Goal: Task Accomplishment & Management: Manage account settings

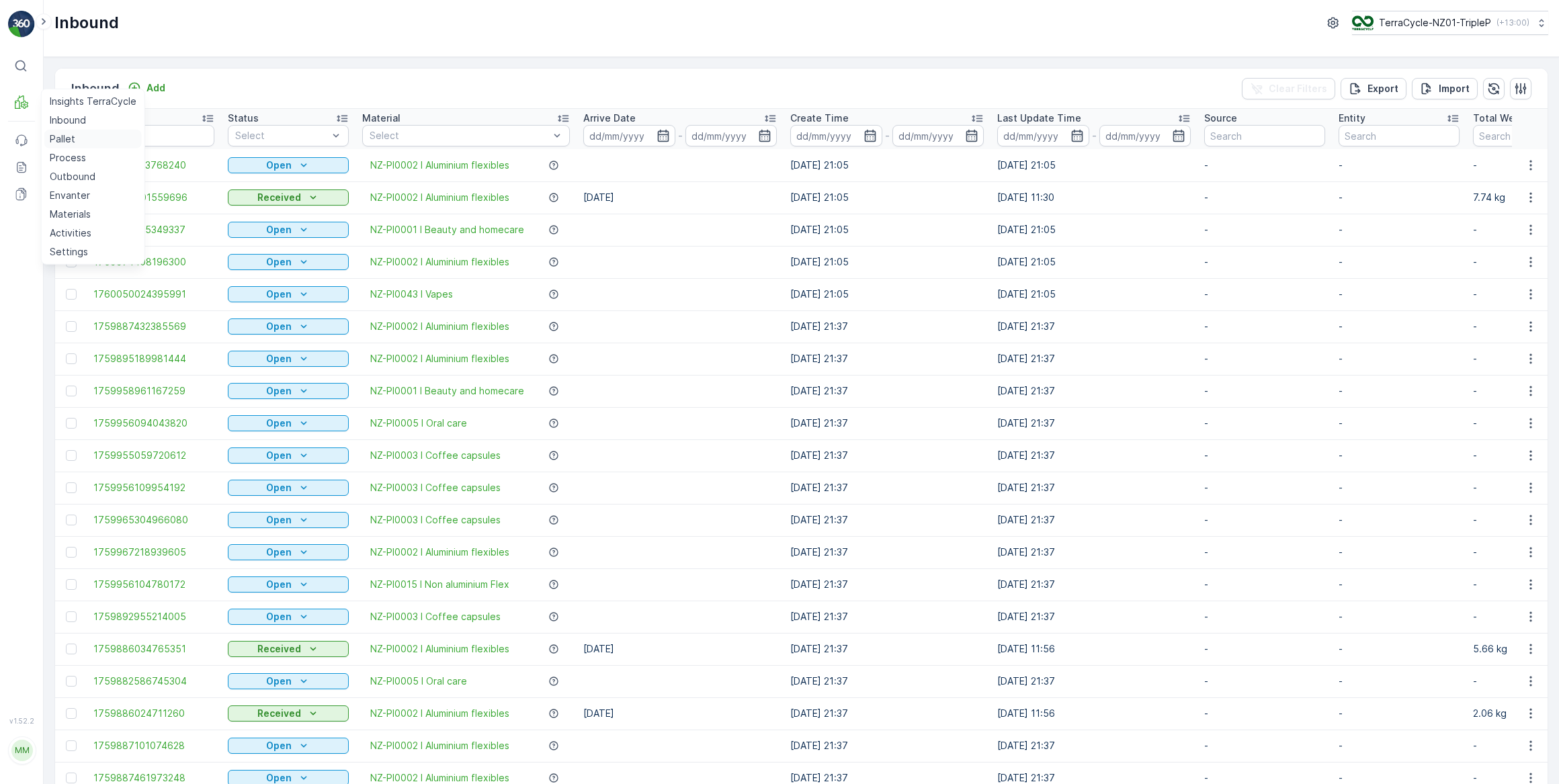
click at [68, 141] on p "Pallet" at bounding box center [62, 139] width 26 height 13
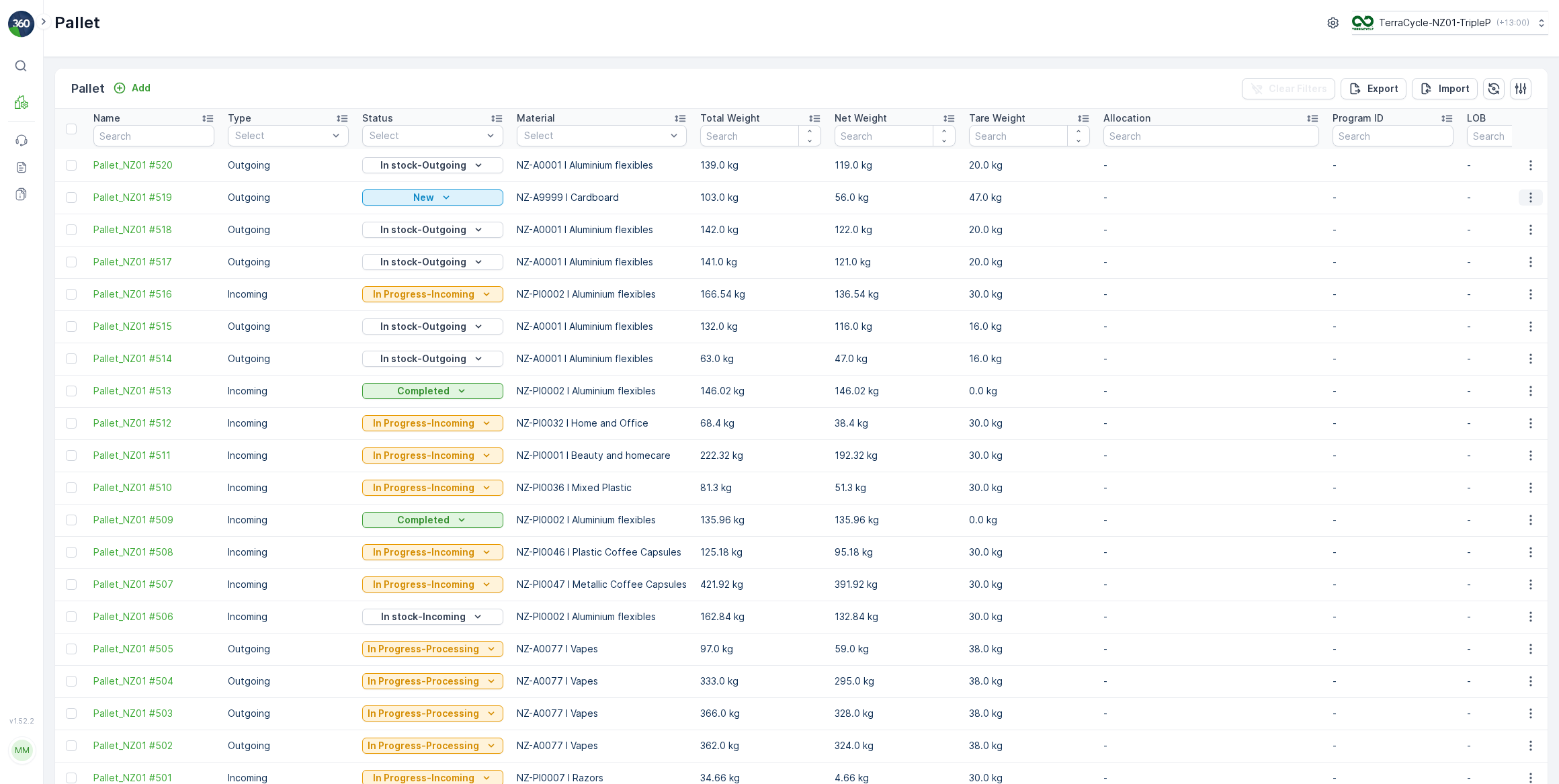
click at [1526, 200] on icon "button" at bounding box center [1530, 198] width 13 height 13
click at [1516, 273] on span "Update Weight" at bounding box center [1510, 273] width 69 height 13
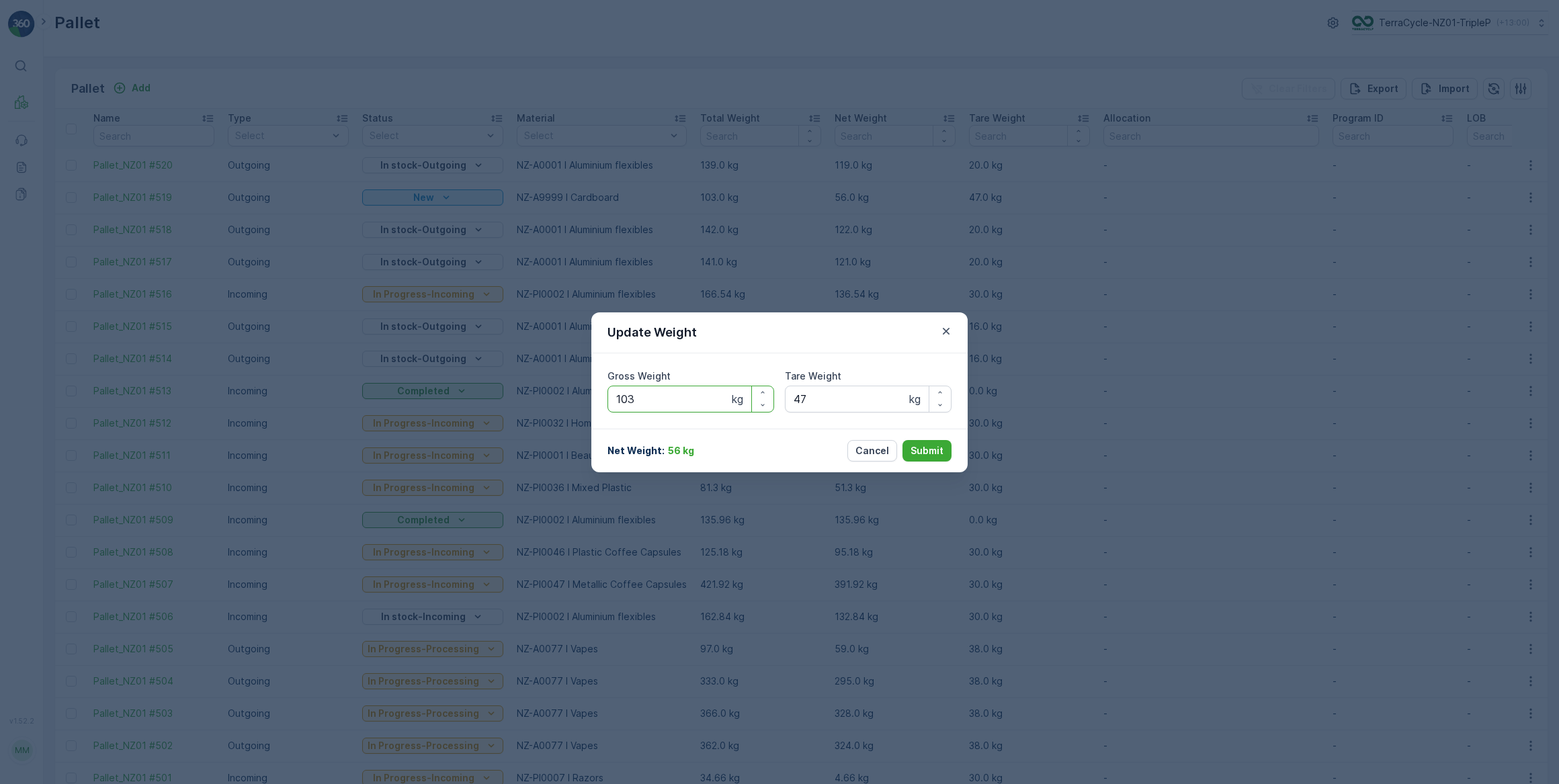
click at [675, 403] on Weight "103" at bounding box center [690, 399] width 167 height 27
type Weight "1"
type Weight "99"
click at [929, 450] on p "Submit" at bounding box center [927, 451] width 33 height 13
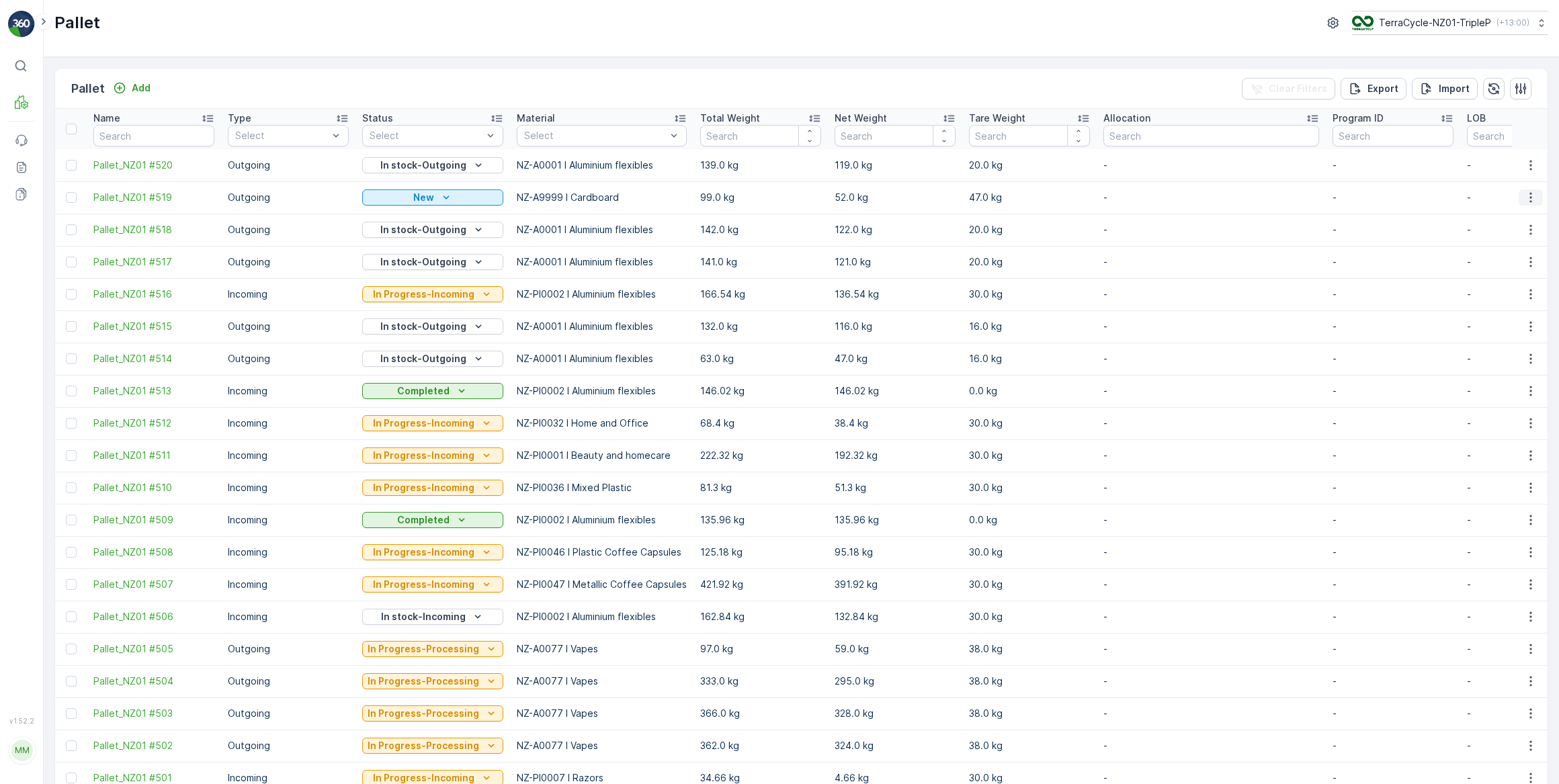
click at [1526, 196] on icon "button" at bounding box center [1530, 198] width 13 height 13
click at [1500, 276] on span "Update Weight" at bounding box center [1510, 273] width 69 height 13
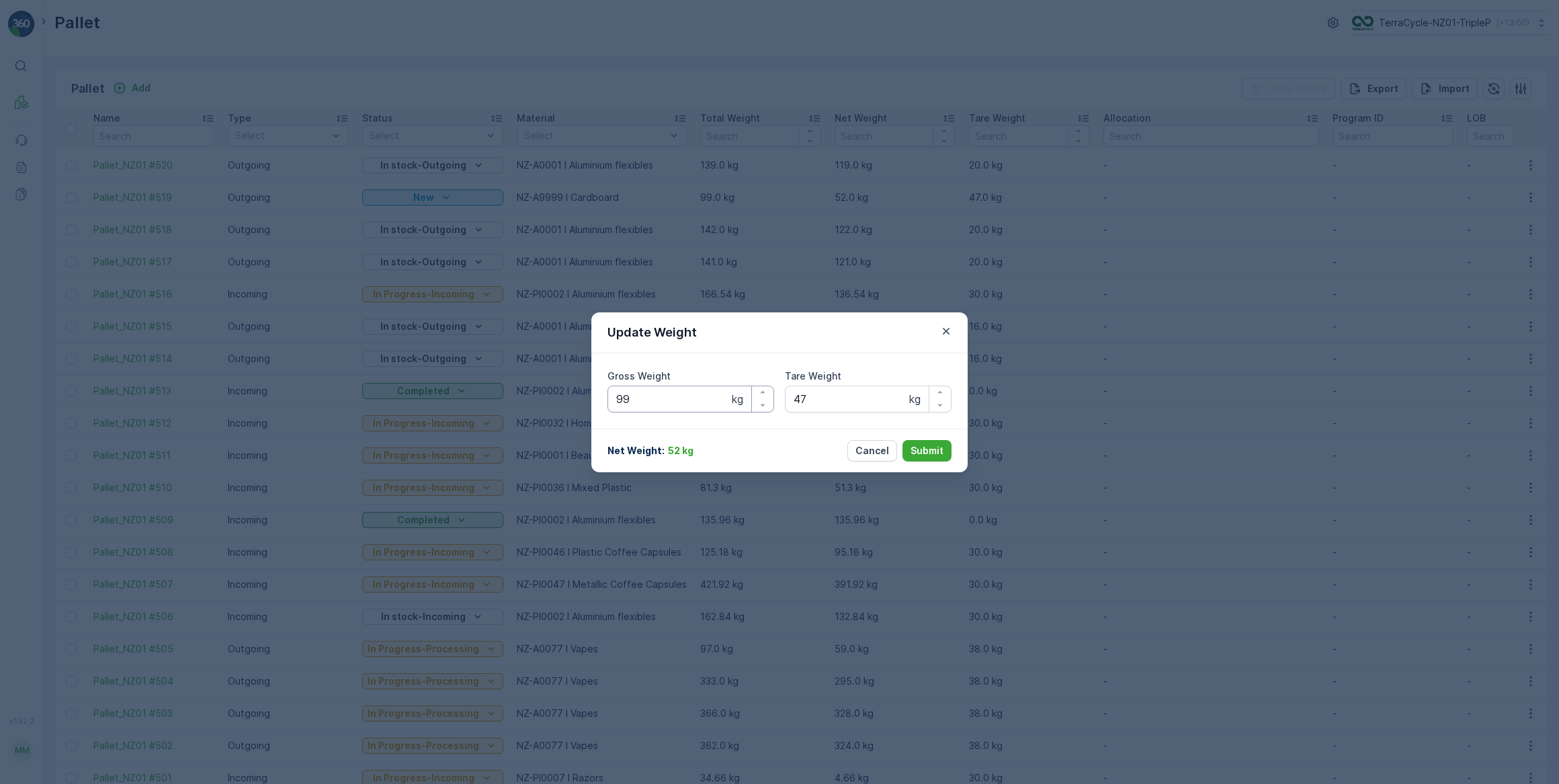
click at [661, 405] on Weight "99" at bounding box center [690, 399] width 167 height 27
type Weight "9"
type Weight "103"
click at [929, 451] on p "Submit" at bounding box center [927, 451] width 33 height 13
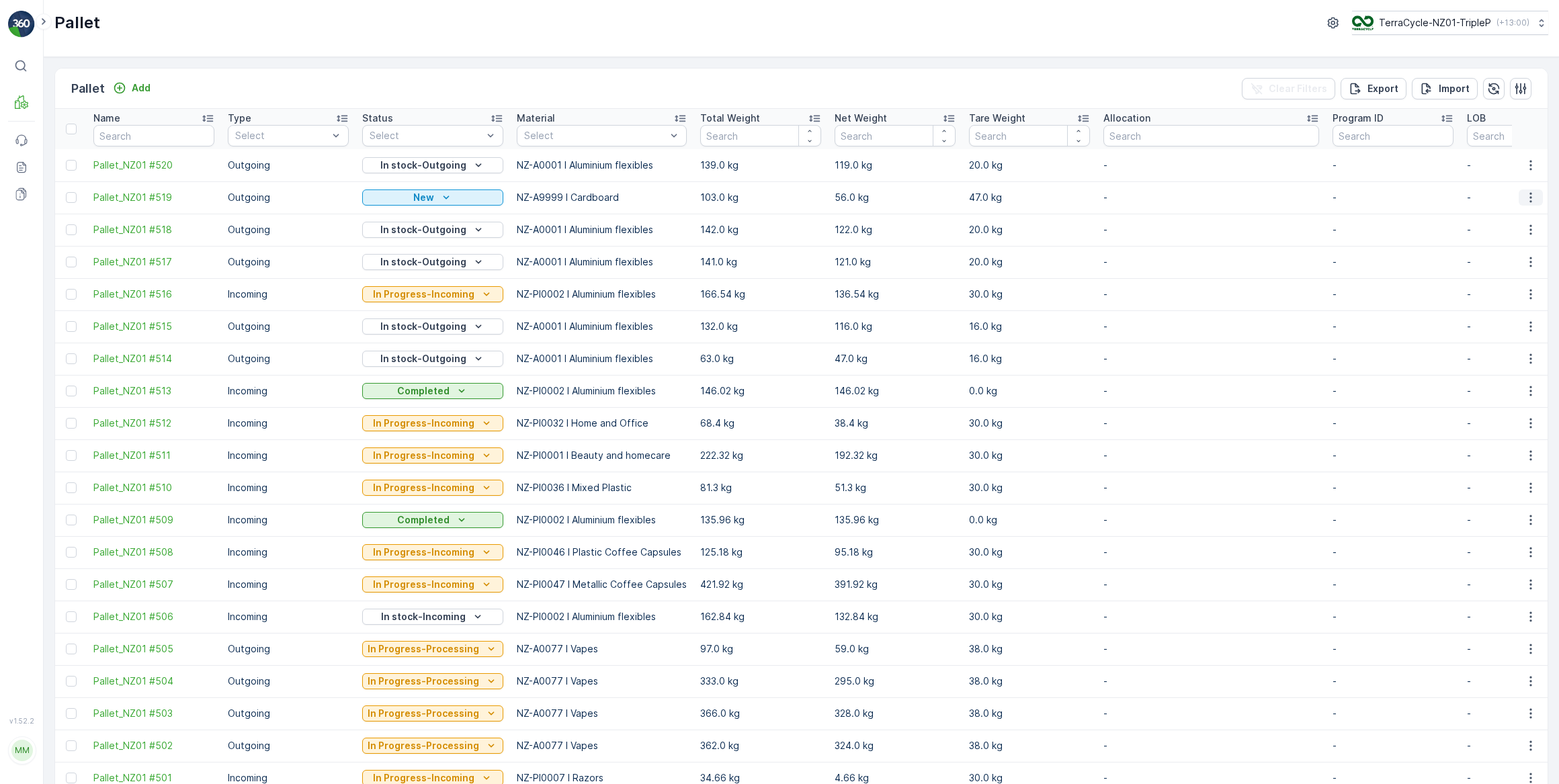
click at [1529, 200] on icon "button" at bounding box center [1530, 198] width 13 height 13
click at [1508, 240] on span "Edit Pallet" at bounding box center [1498, 236] width 46 height 13
click at [443, 198] on icon "New" at bounding box center [445, 197] width 6 height 4
click at [1067, 325] on p "16.0 kg" at bounding box center [1029, 326] width 121 height 13
click at [1529, 198] on icon "button" at bounding box center [1530, 198] width 2 height 10
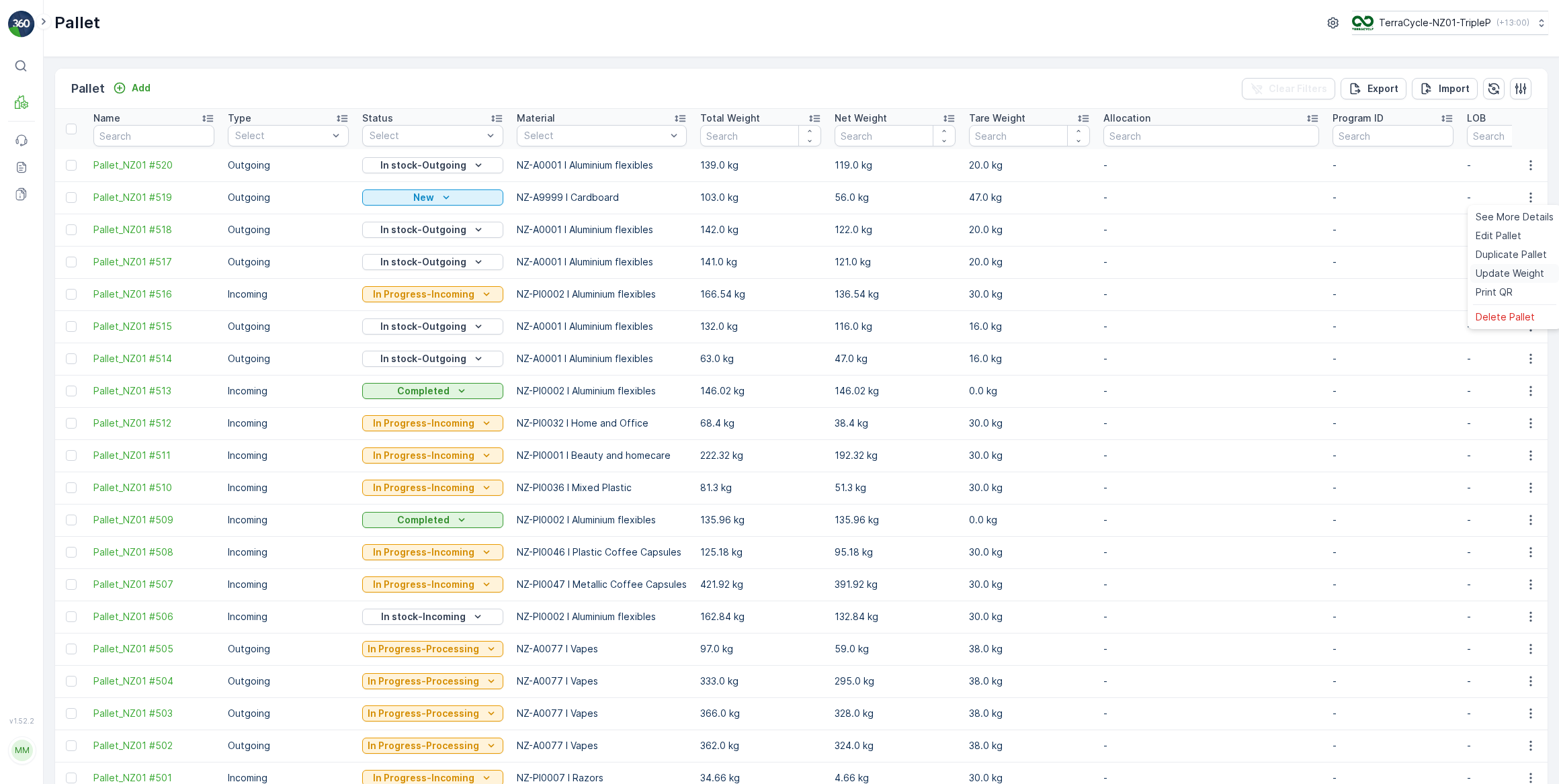
click at [1517, 273] on span "Update Weight" at bounding box center [1510, 273] width 69 height 13
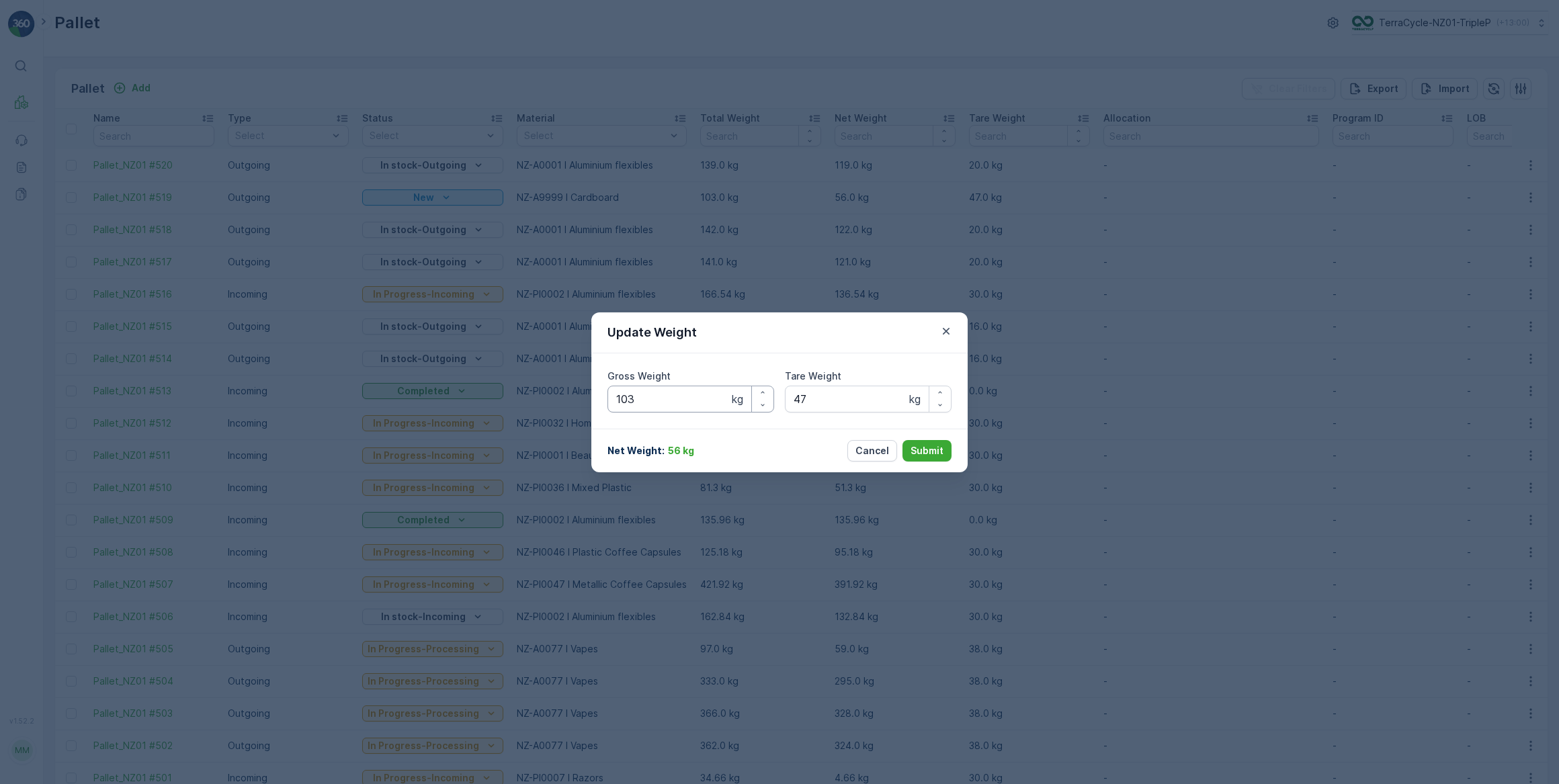
click at [673, 405] on Weight "103" at bounding box center [690, 399] width 167 height 27
type Weight "1"
type Weight "202"
click at [925, 449] on p "Submit" at bounding box center [927, 451] width 33 height 13
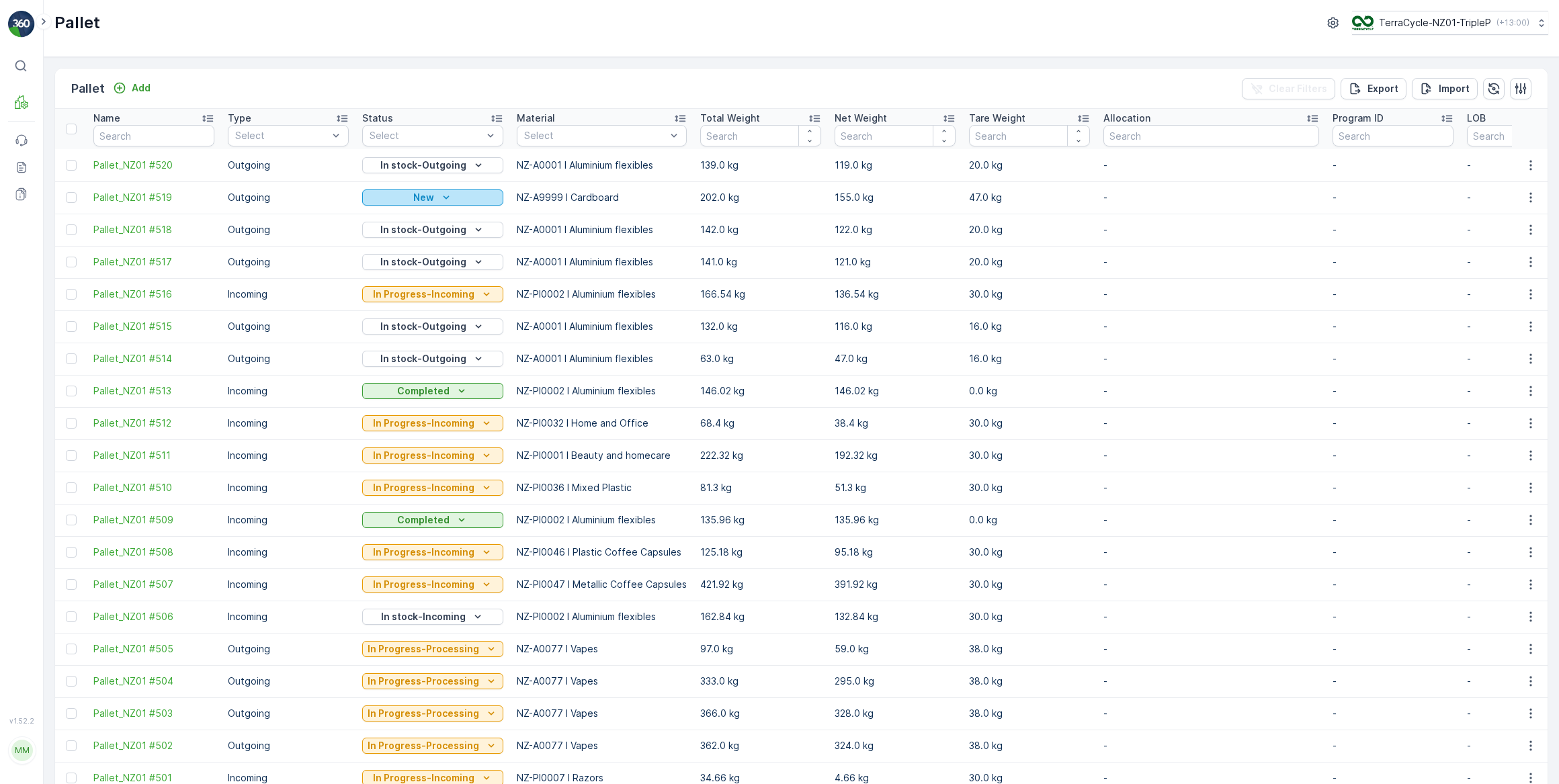
click at [459, 200] on div "New" at bounding box center [432, 198] width 130 height 13
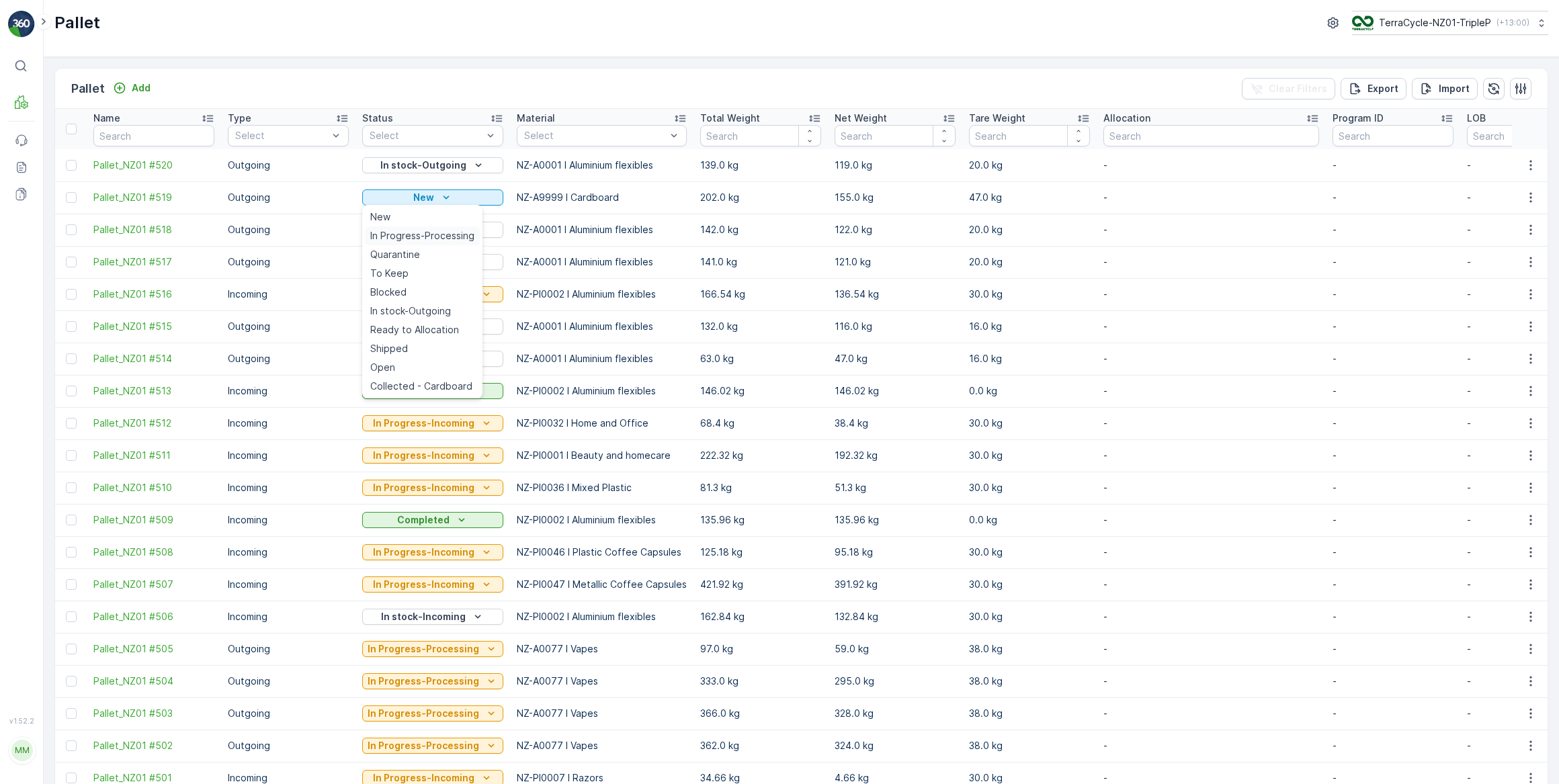
click at [451, 233] on span "In Progress-Processing" at bounding box center [422, 236] width 104 height 13
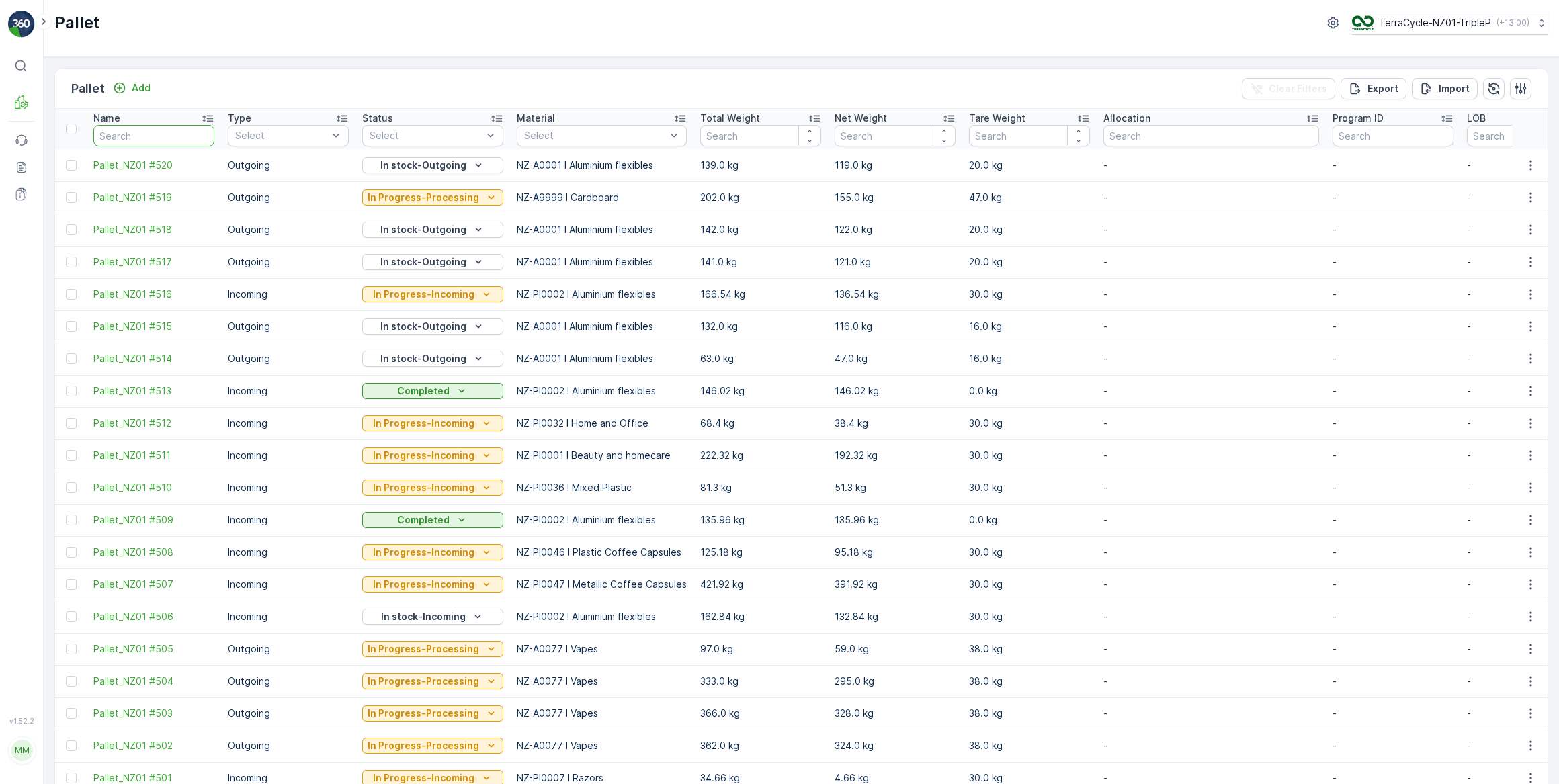
drag, startPoint x: 177, startPoint y: 129, endPoint x: 203, endPoint y: 109, distance: 32.8
click at [179, 129] on input "text" at bounding box center [153, 135] width 121 height 22
type input "459"
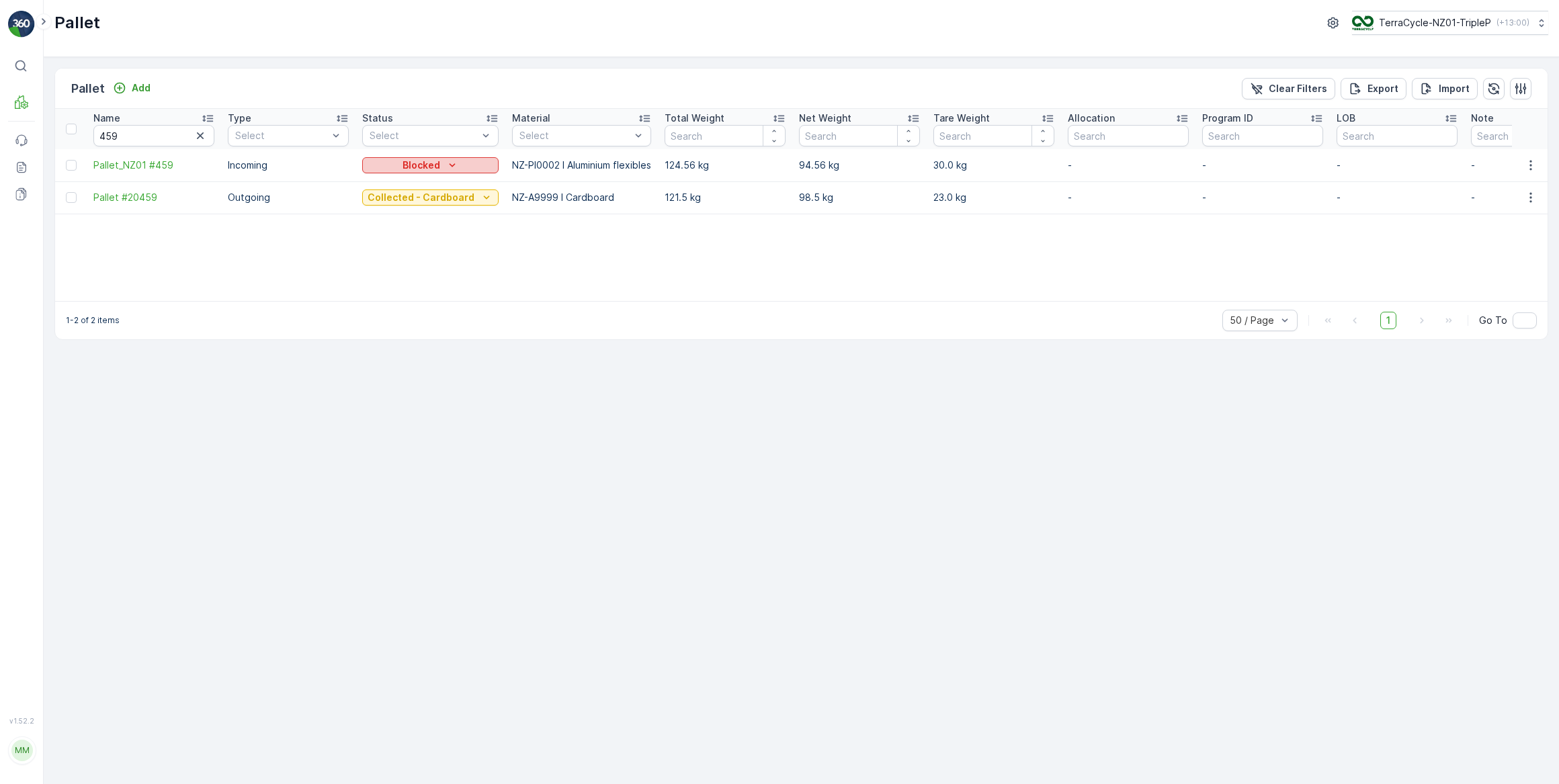
click at [414, 161] on p "Blocked" at bounding box center [422, 166] width 38 height 13
click at [424, 222] on span "In stock-Incoming" at bounding box center [409, 223] width 78 height 13
click at [69, 159] on p "Process" at bounding box center [68, 158] width 36 height 13
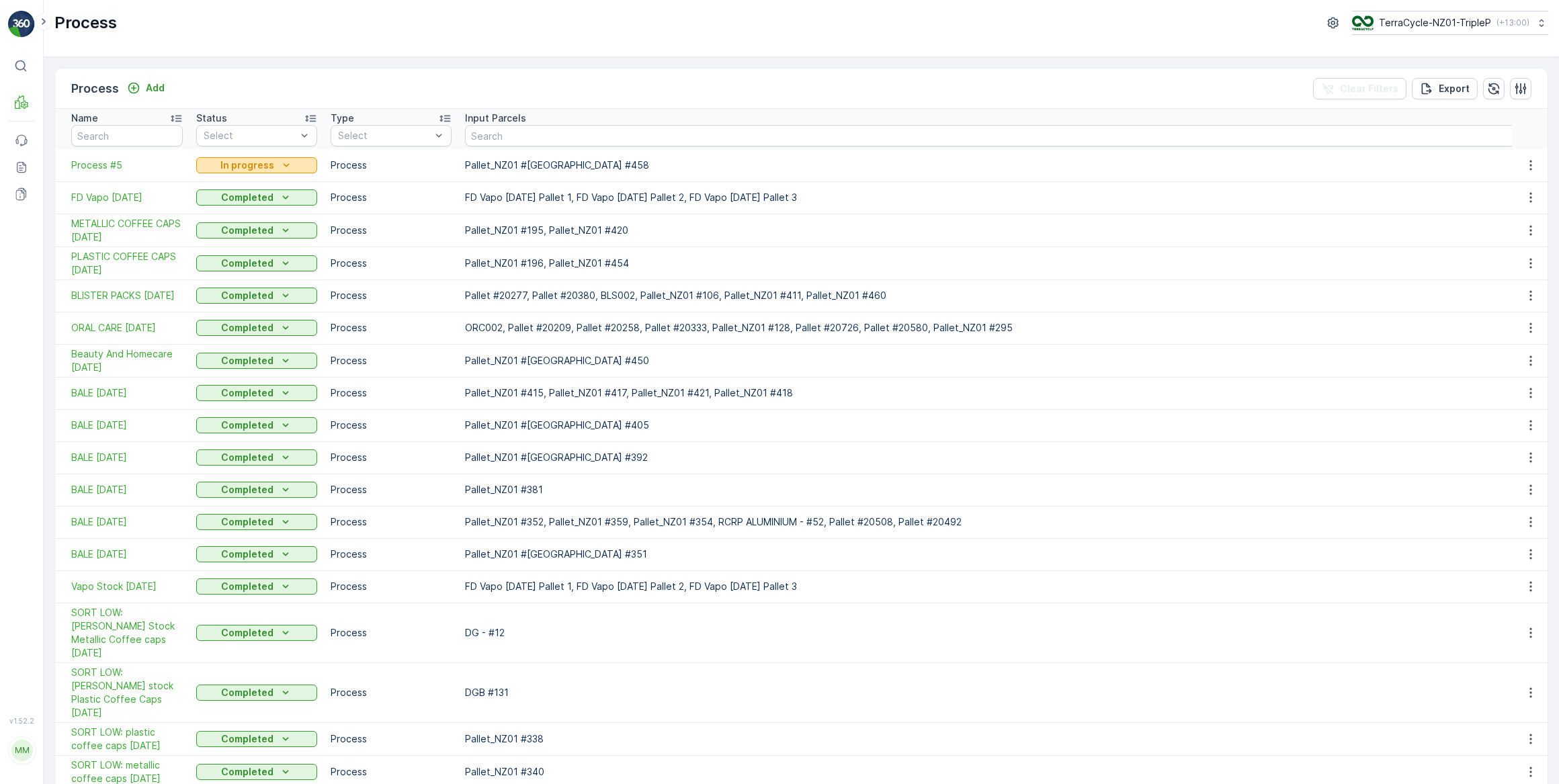
click at [266, 164] on p "In progress" at bounding box center [247, 166] width 53 height 13
click at [344, 30] on div "Process TerraCycle-NZ01-TripleP ( +13:00 )" at bounding box center [801, 22] width 1494 height 24
click at [155, 87] on p "Add" at bounding box center [155, 88] width 19 height 13
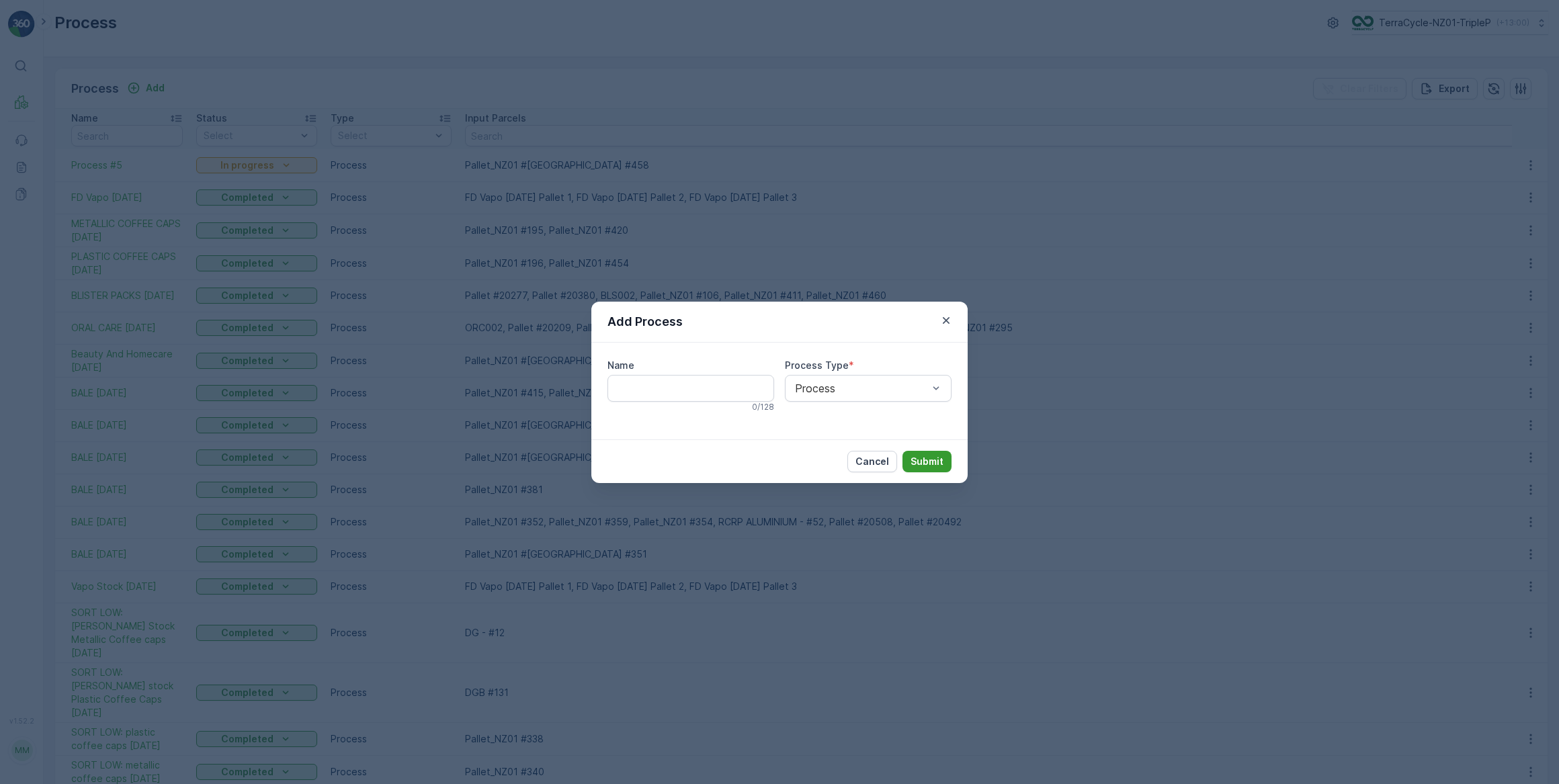
click at [916, 459] on p "Submit" at bounding box center [927, 461] width 33 height 13
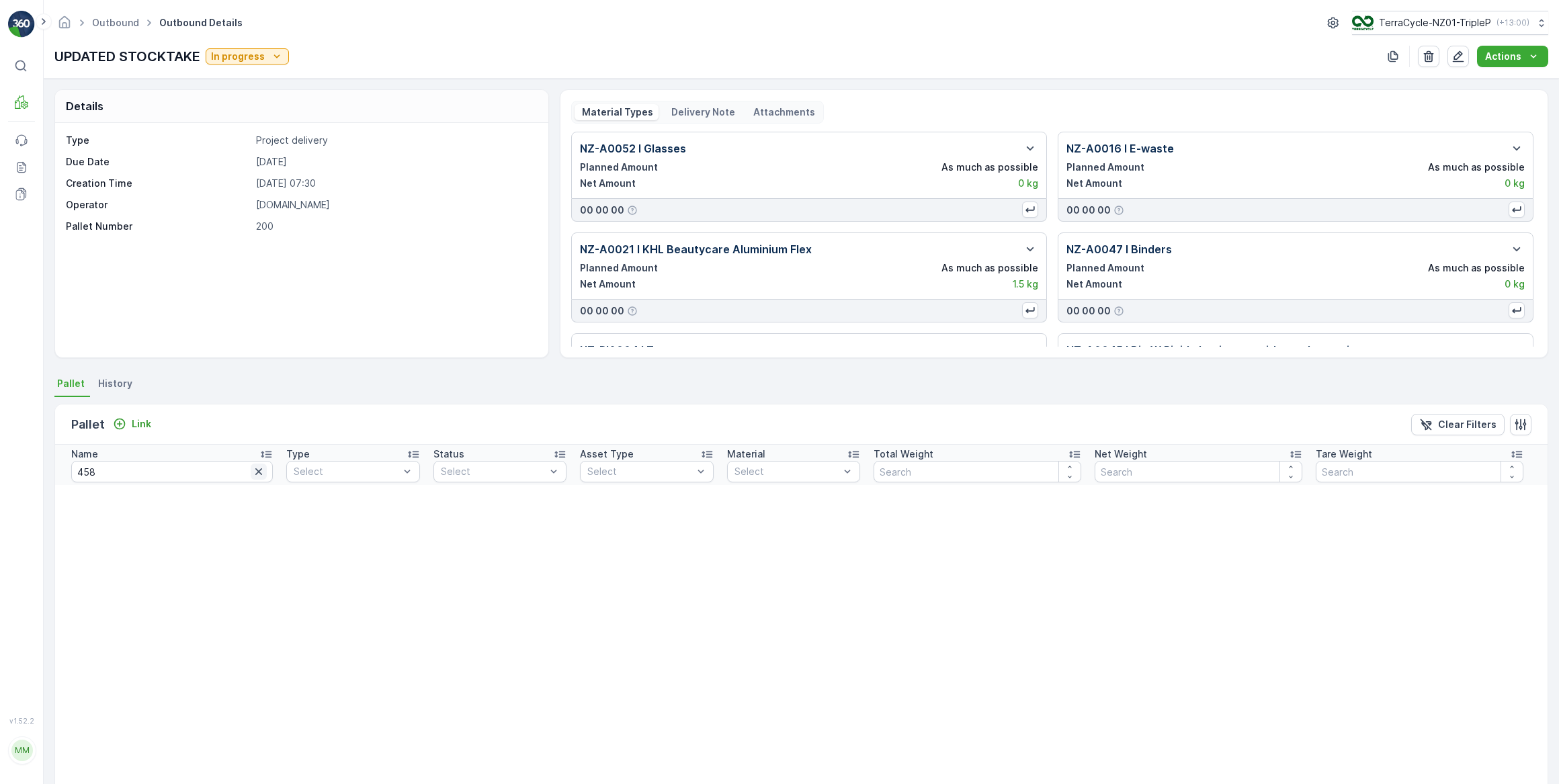
click at [255, 472] on icon "button" at bounding box center [258, 471] width 7 height 7
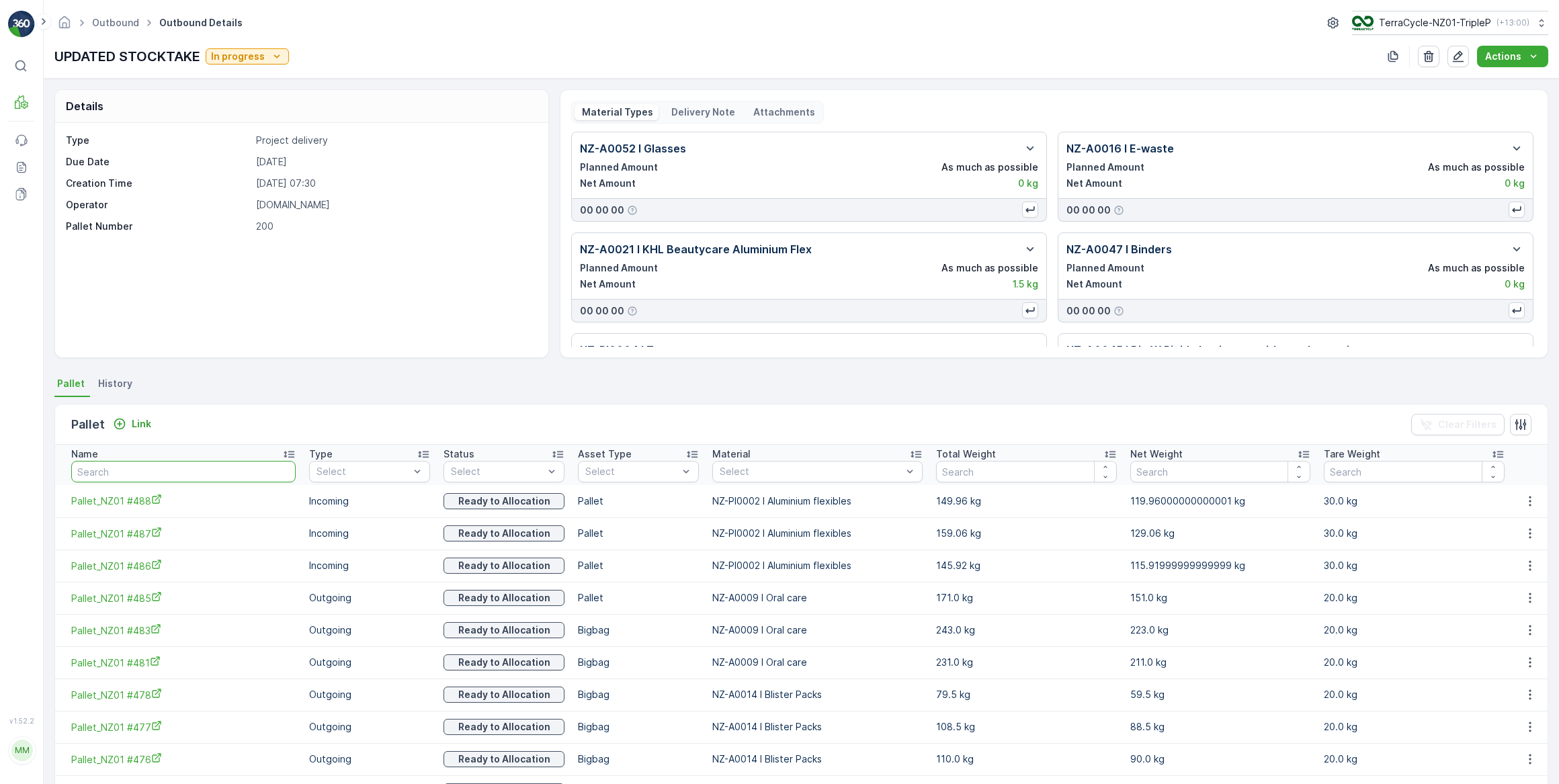
drag, startPoint x: 188, startPoint y: 470, endPoint x: 203, endPoint y: 433, distance: 39.9
click at [191, 466] on input "text" at bounding box center [184, 471] width 225 height 22
type input "459"
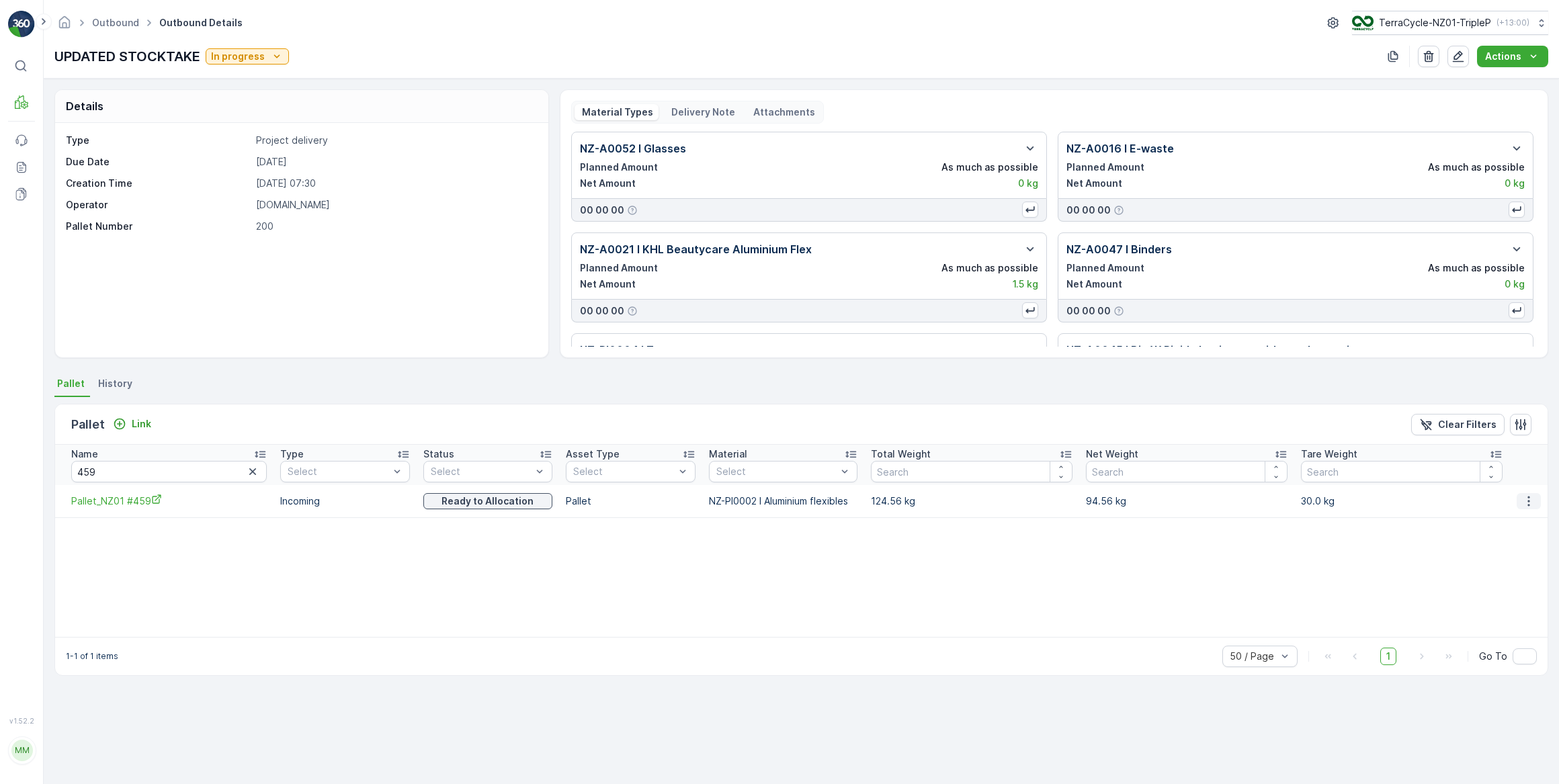
click at [1529, 500] on icon "button" at bounding box center [1529, 500] width 2 height 10
click at [1521, 547] on span "Unlink Pallet" at bounding box center [1502, 545] width 54 height 13
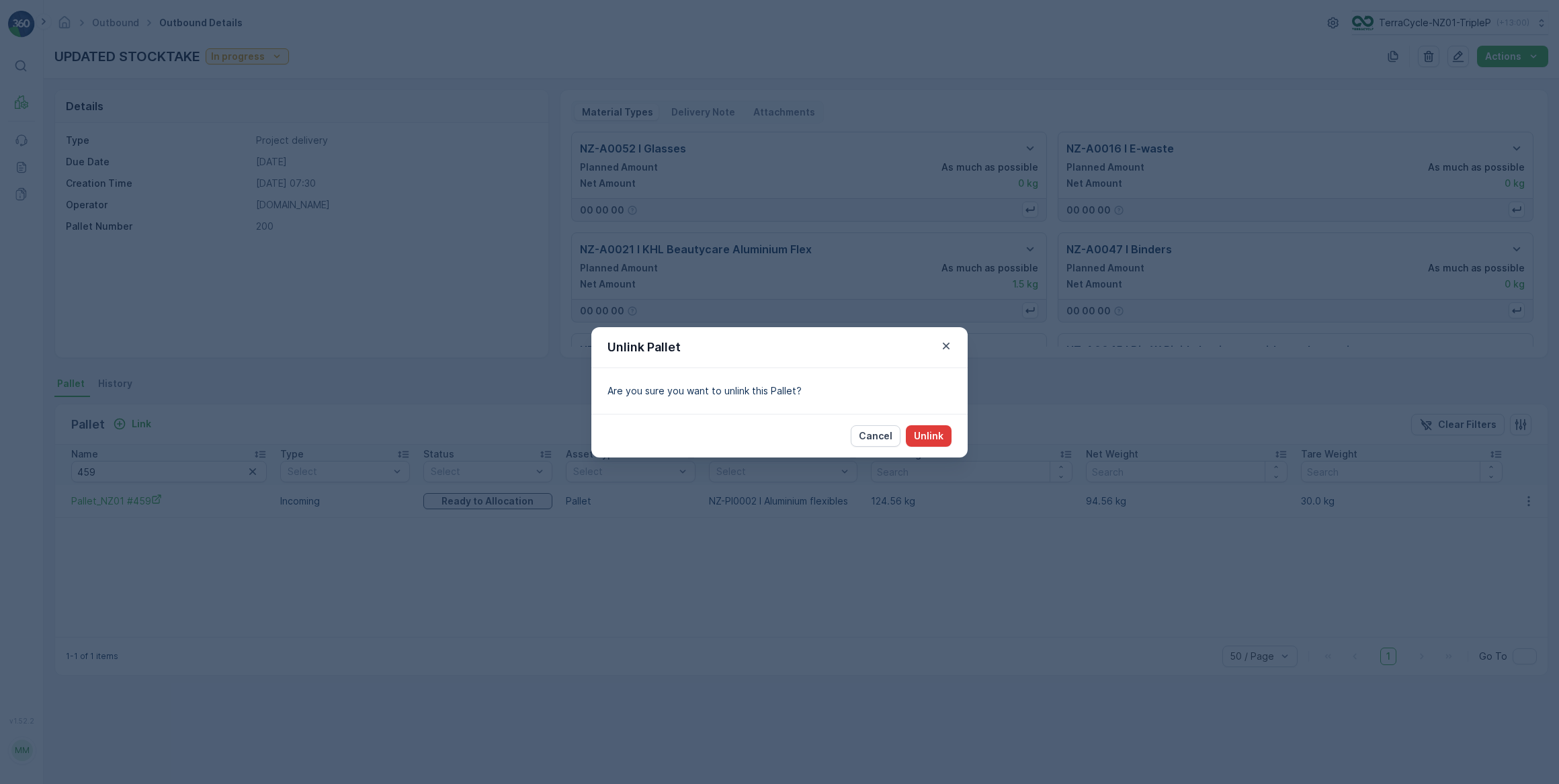
click at [936, 436] on p "Unlink" at bounding box center [928, 436] width 30 height 13
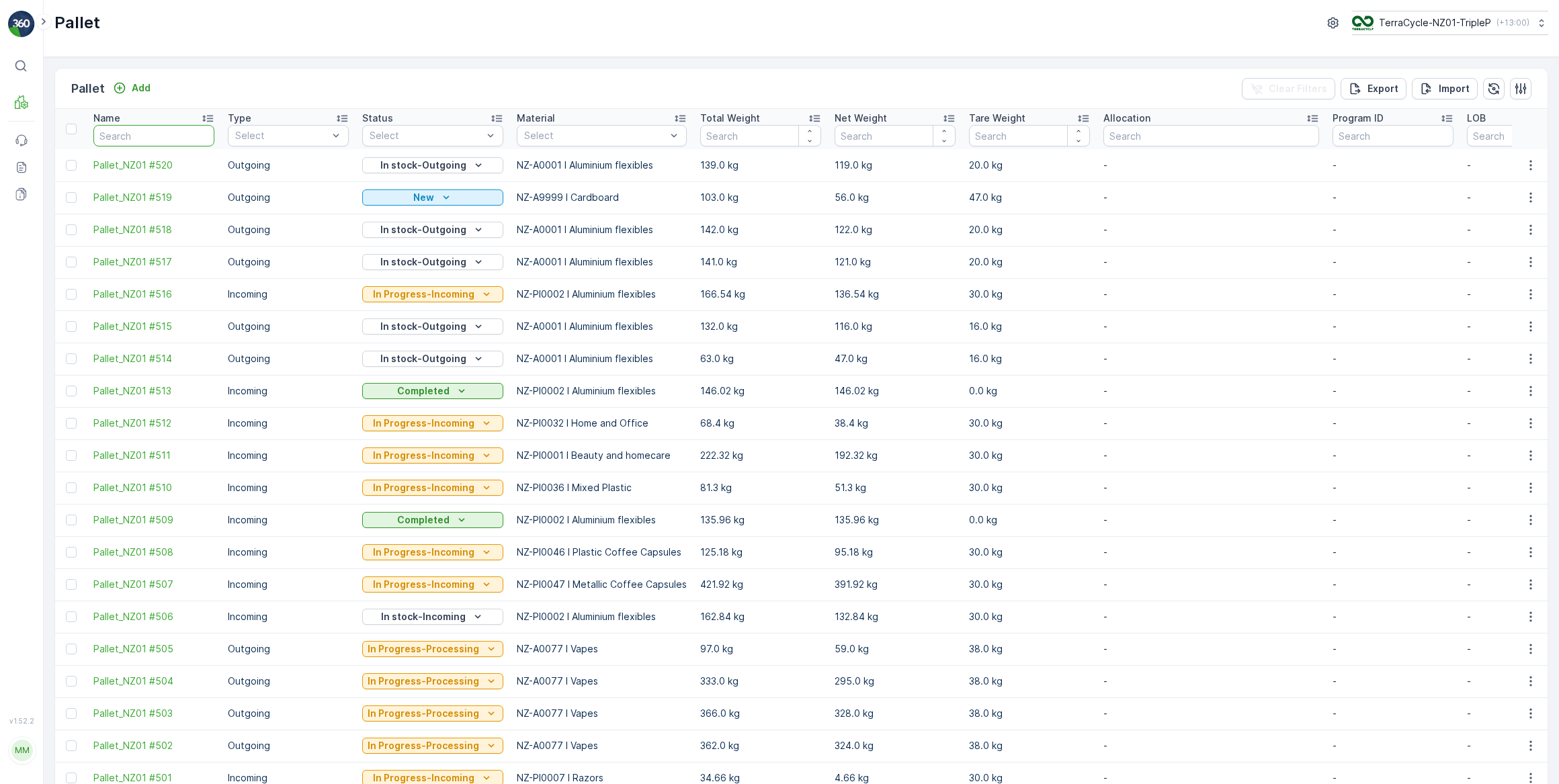
click at [177, 134] on input "text" at bounding box center [153, 135] width 121 height 22
type input "459"
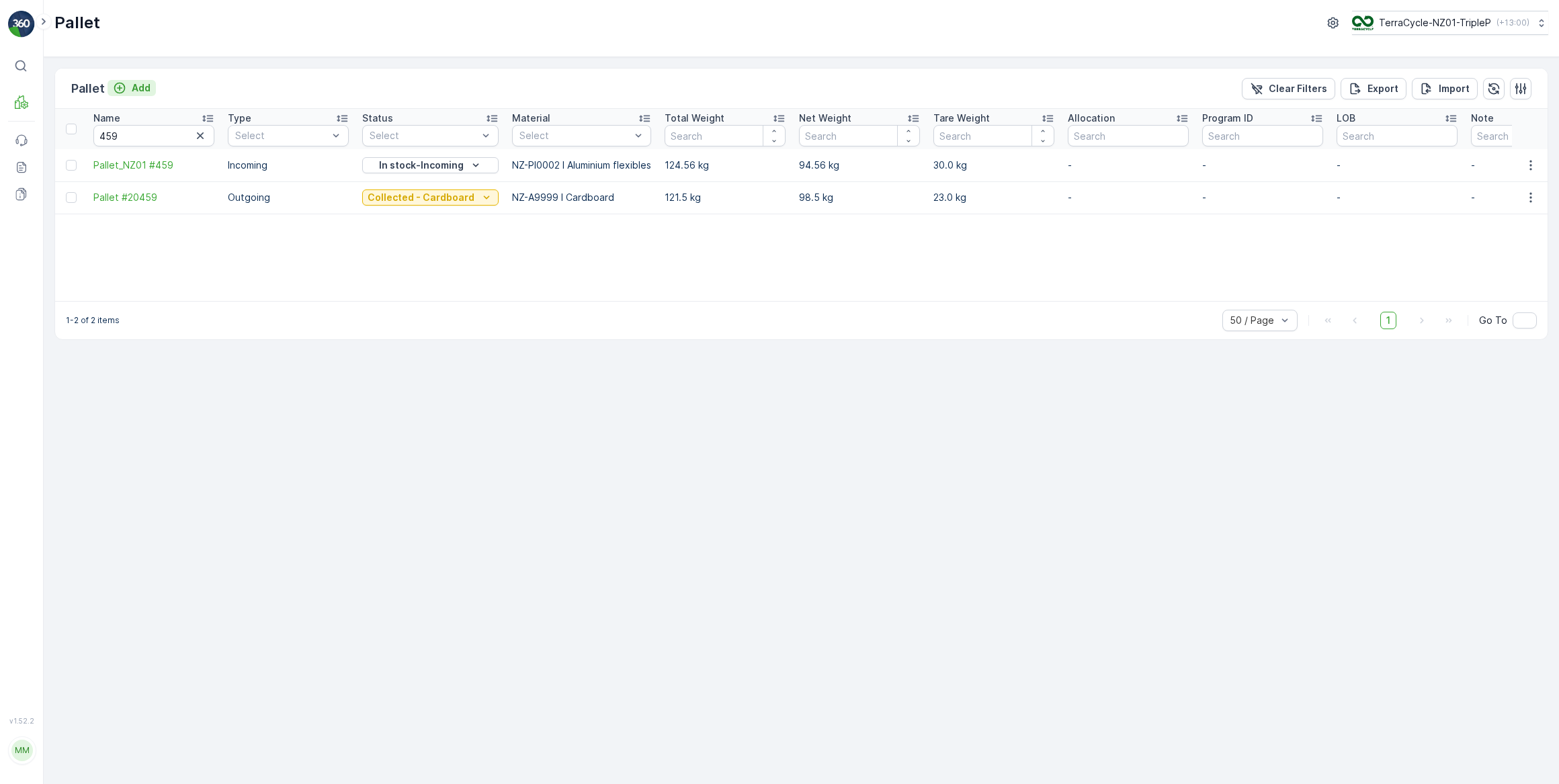
click at [143, 88] on p "Add" at bounding box center [141, 88] width 19 height 13
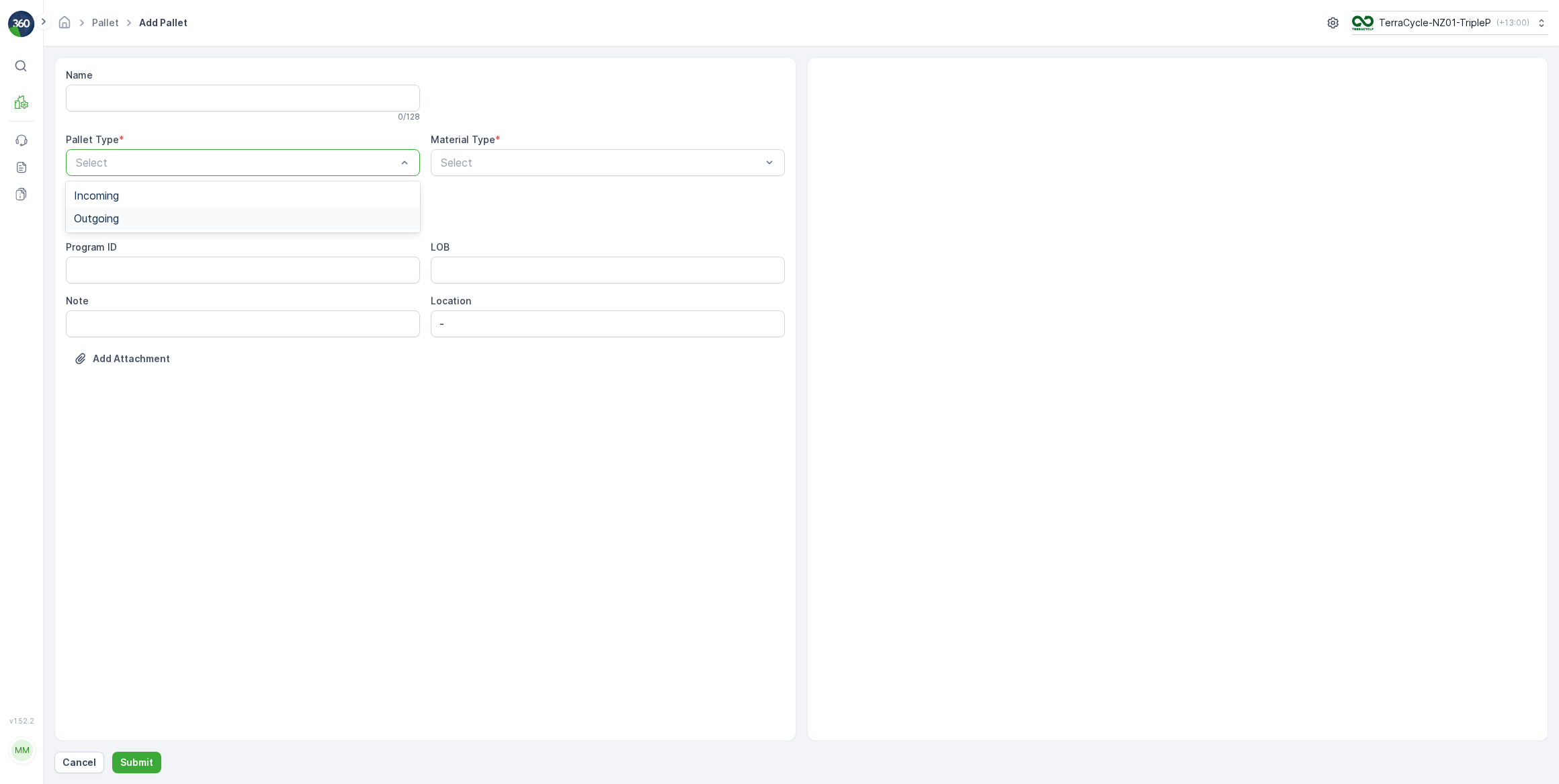
click at [95, 221] on span "Outgoing" at bounding box center [96, 218] width 45 height 12
click at [91, 298] on span "Bale" at bounding box center [85, 295] width 22 height 12
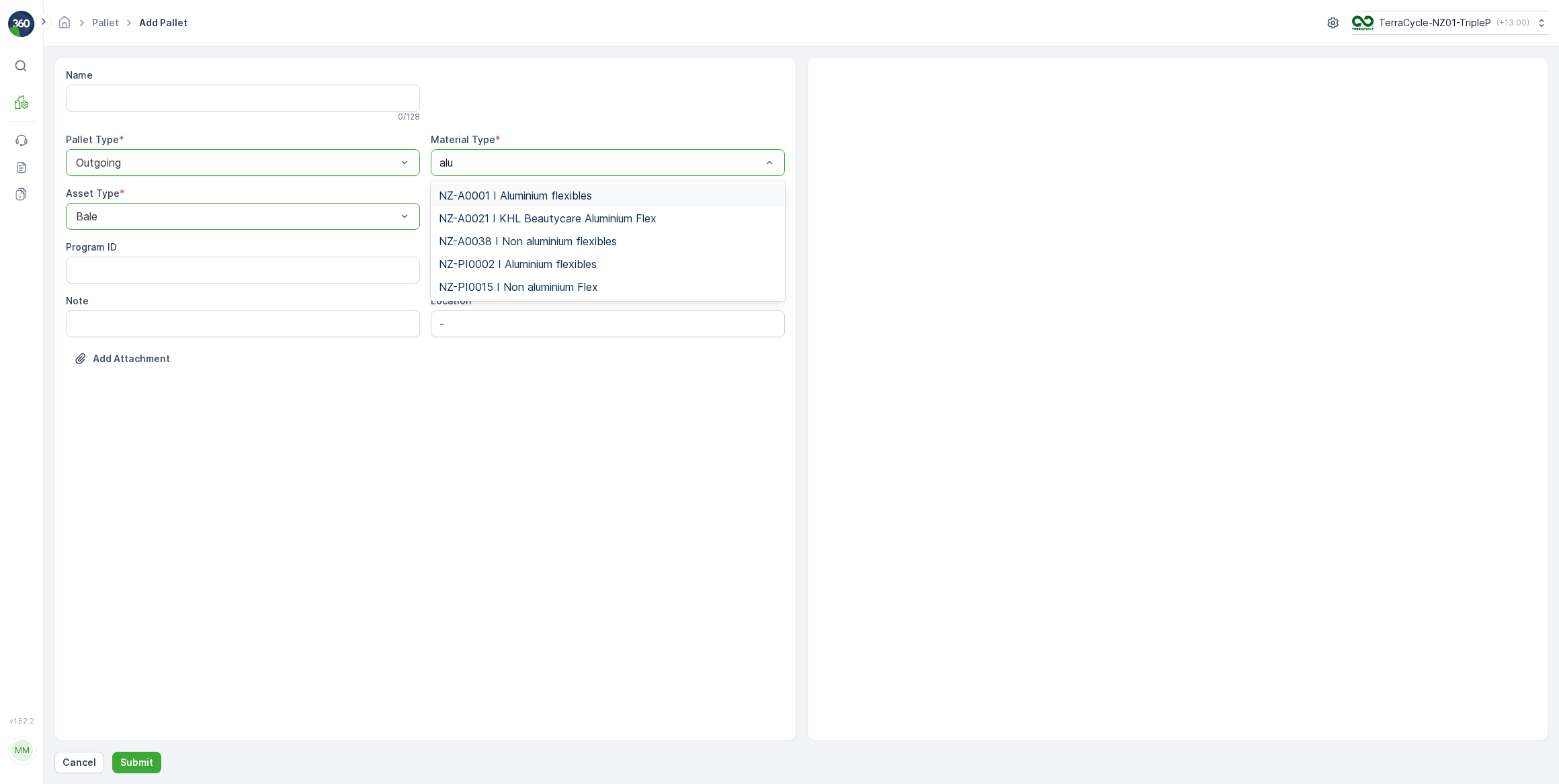
type input "alum"
click at [558, 198] on span "NZ-A0001 I Aluminium flexibles" at bounding box center [515, 195] width 153 height 12
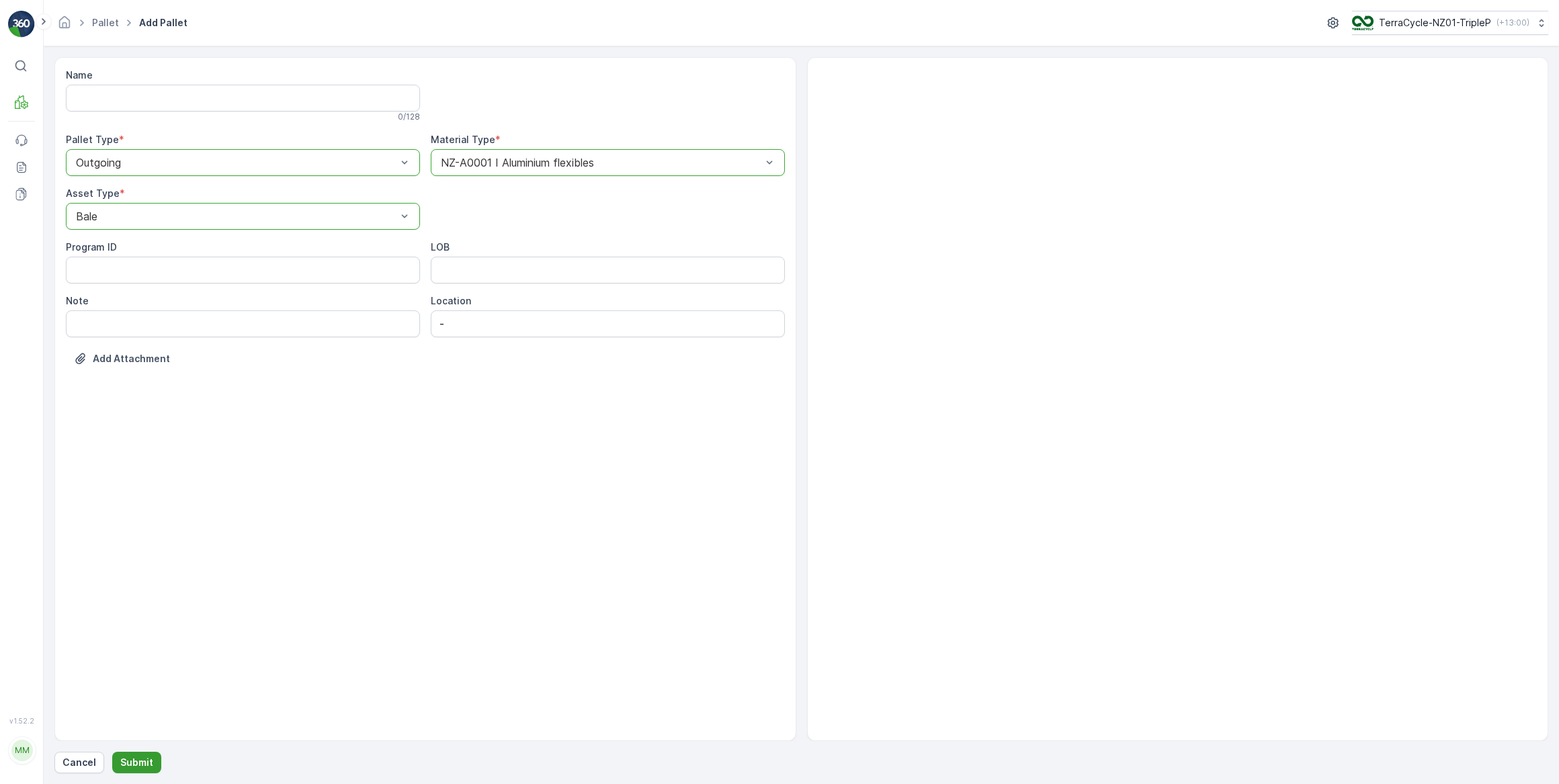
click at [136, 762] on p "Submit" at bounding box center [136, 762] width 33 height 13
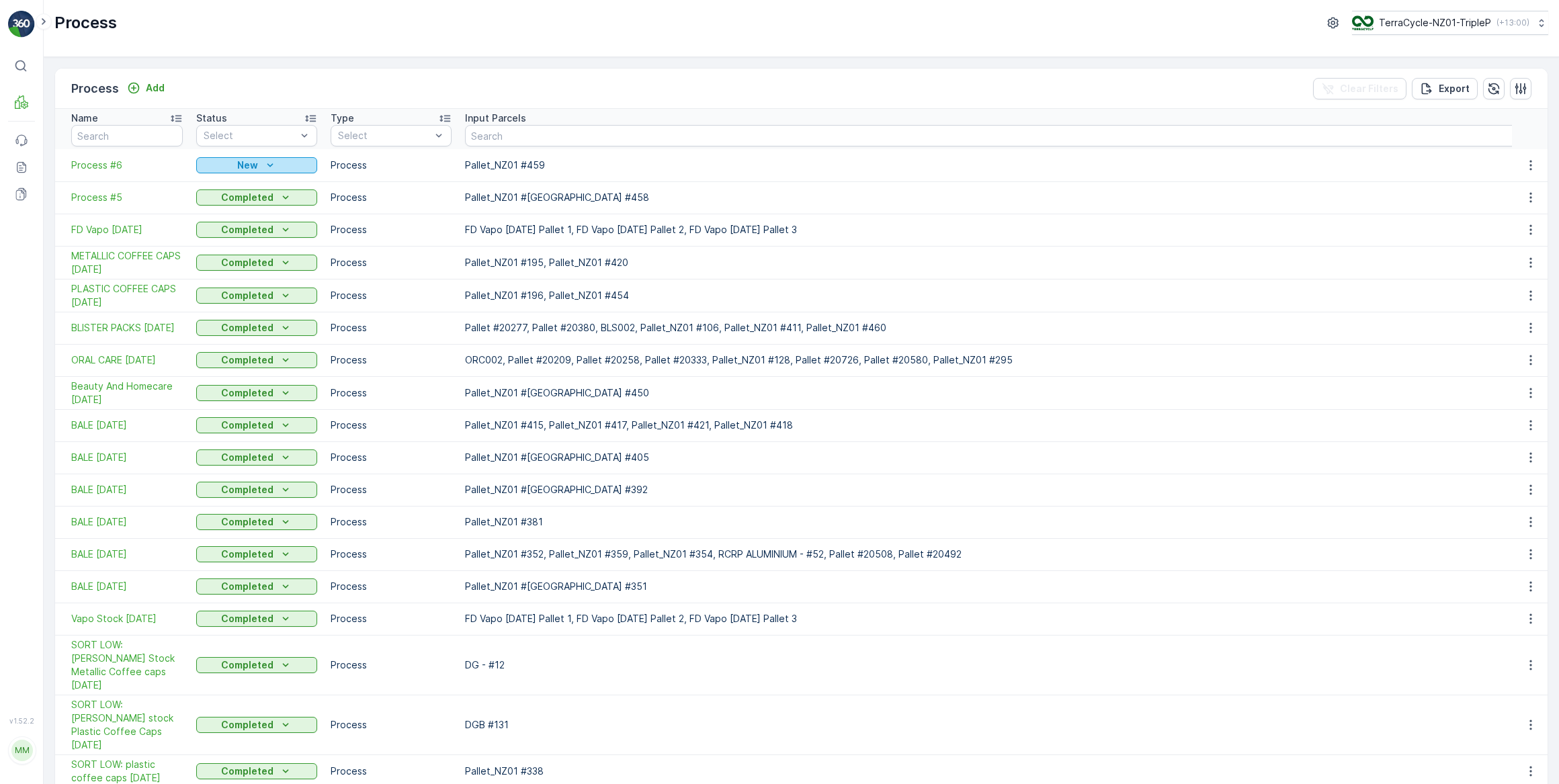
click at [279, 168] on div "New" at bounding box center [257, 166] width 110 height 13
click at [208, 206] on span "Ready" at bounding box center [219, 204] width 29 height 13
click at [288, 166] on div "Ready" at bounding box center [257, 166] width 110 height 13
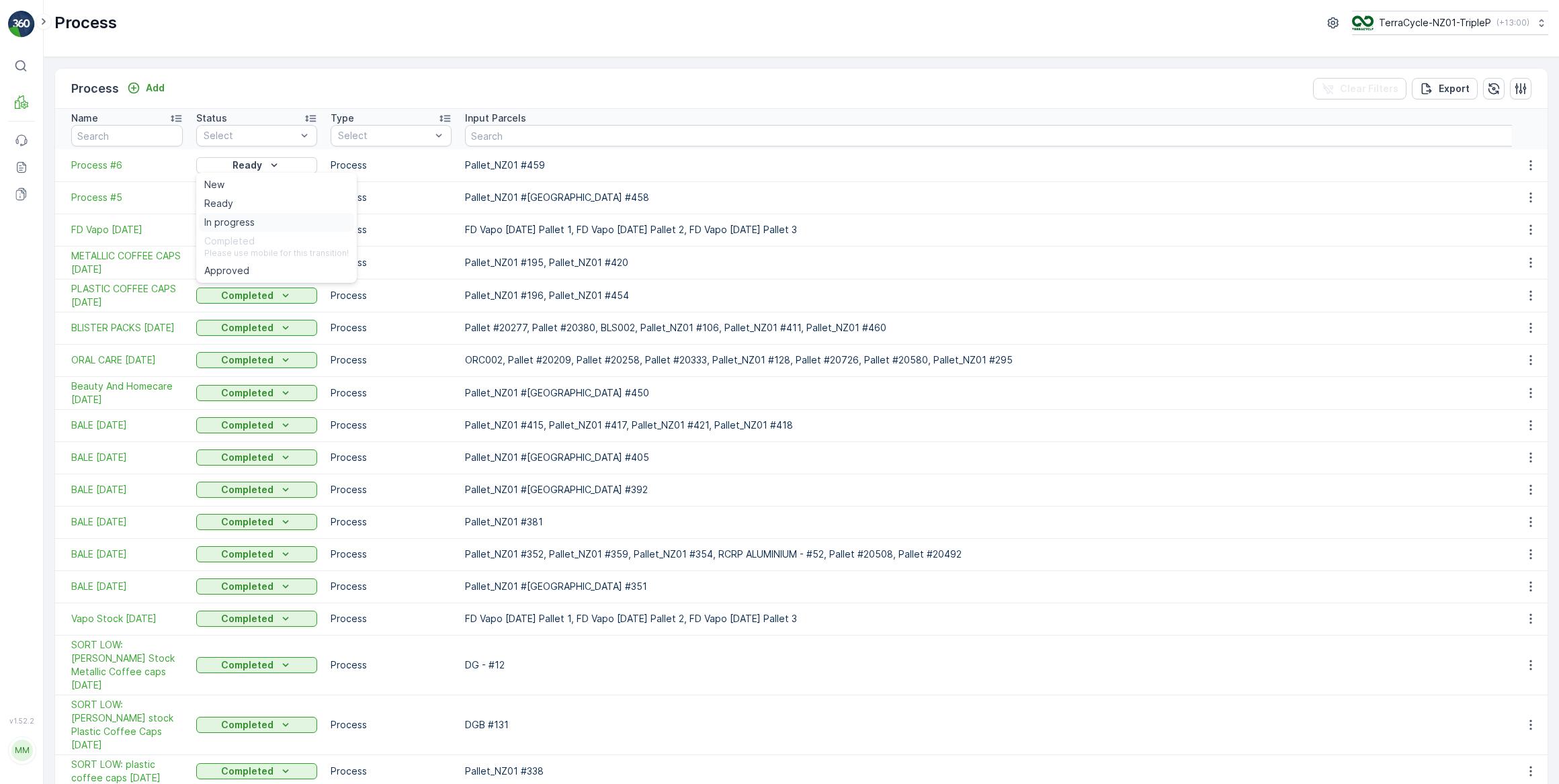
click at [244, 223] on span "In progress" at bounding box center [229, 223] width 50 height 13
